Goal: Task Accomplishment & Management: Manage account settings

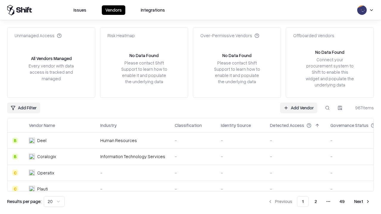
click at [298, 108] on link "Add Vendor" at bounding box center [298, 108] width 37 height 11
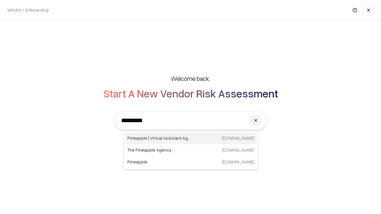
click at [191, 138] on div "Pineapple | Virtual Assistant Agency [DOMAIN_NAME]" at bounding box center [191, 138] width 132 height 12
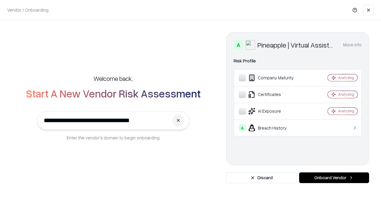
type input "**********"
click at [334, 178] on button "Onboard Vendor" at bounding box center [334, 178] width 70 height 11
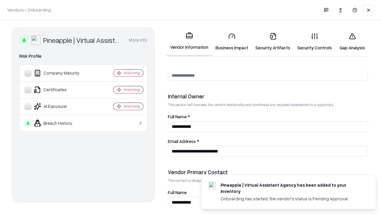
scroll to position [308, 0]
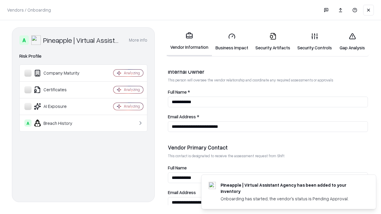
click at [273, 42] on link "Security Artifacts" at bounding box center [273, 42] width 42 height 28
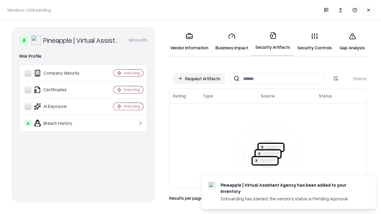
click at [199, 79] on button "Request Artifacts" at bounding box center [199, 78] width 52 height 11
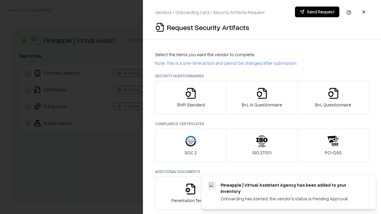
click at [333, 98] on icon "button" at bounding box center [333, 93] width 12 height 12
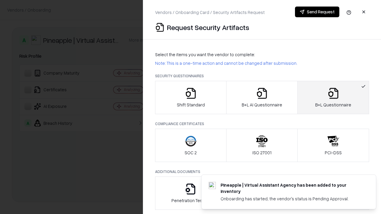
click at [262, 98] on icon "button" at bounding box center [262, 93] width 12 height 12
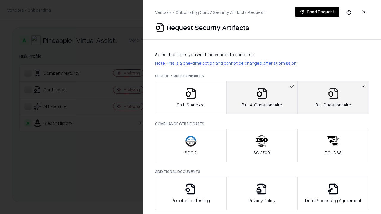
click at [317, 12] on button "Send Request" at bounding box center [317, 12] width 44 height 11
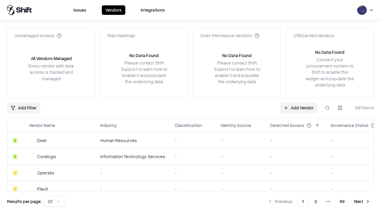
click at [327, 108] on button at bounding box center [327, 108] width 11 height 11
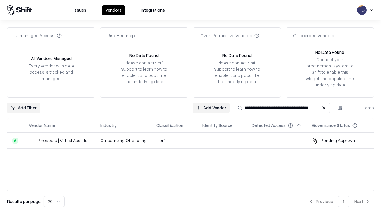
type input "**********"
click at [194, 140] on td "Tier 1" at bounding box center [174, 141] width 46 height 16
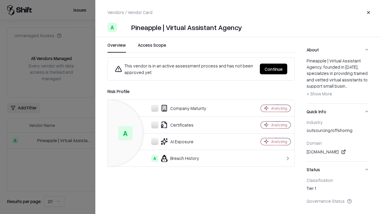
click at [273, 69] on button "Continue" at bounding box center [273, 69] width 27 height 11
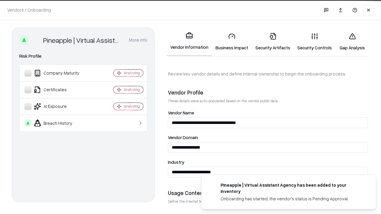
click at [273, 42] on link "Security Artifacts" at bounding box center [273, 42] width 42 height 28
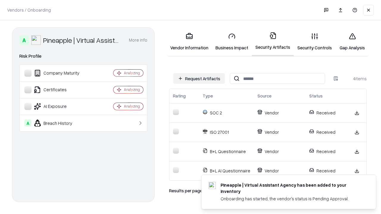
click at [352, 42] on link "Gap Analysis" at bounding box center [352, 42] width 34 height 28
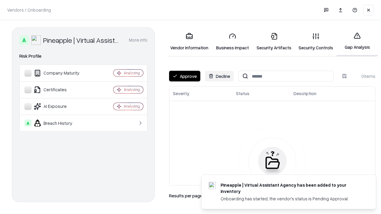
click at [184, 76] on button "Approve" at bounding box center [184, 76] width 31 height 11
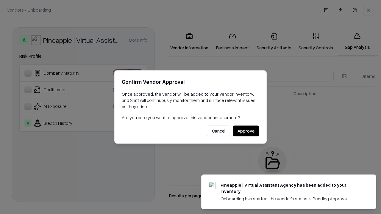
click at [246, 131] on button "Approve" at bounding box center [246, 131] width 26 height 11
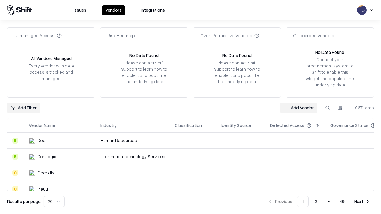
type input "**********"
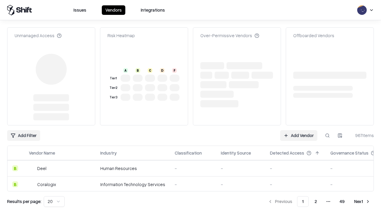
click at [298, 130] on link "Add Vendor" at bounding box center [298, 135] width 37 height 11
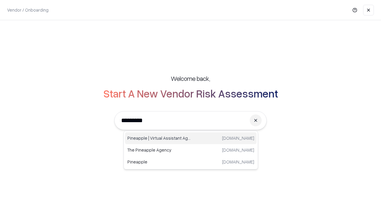
click at [191, 138] on div "Pineapple | Virtual Assistant Agency trypineapple.com" at bounding box center [191, 138] width 132 height 12
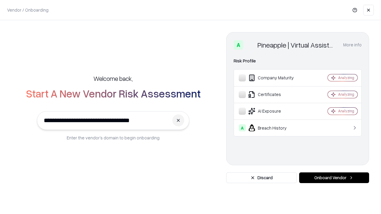
type input "**********"
click at [334, 178] on button "Onboard Vendor" at bounding box center [334, 178] width 70 height 11
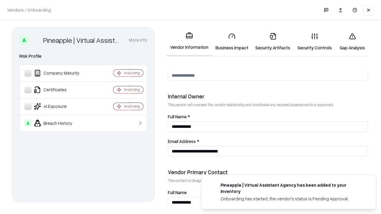
scroll to position [308, 0]
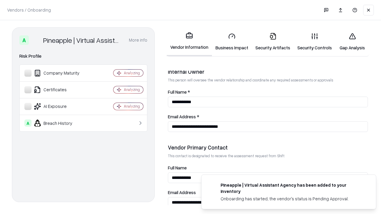
click at [352, 42] on link "Gap Analysis" at bounding box center [352, 42] width 34 height 28
